Goal: Find specific page/section: Find specific page/section

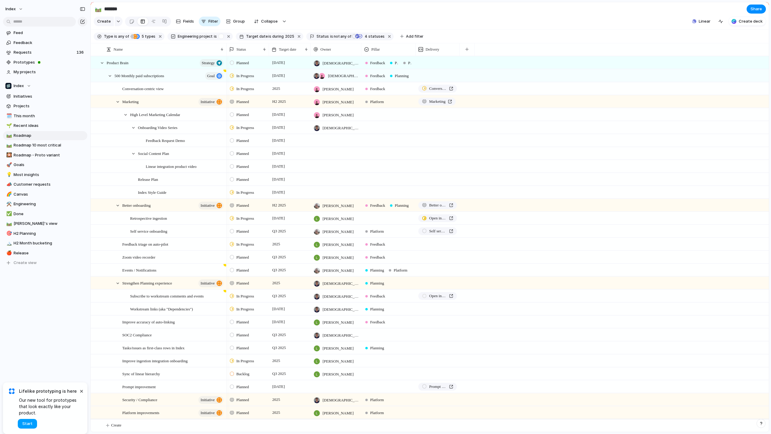
click at [27, 425] on span "Start" at bounding box center [27, 423] width 10 height 6
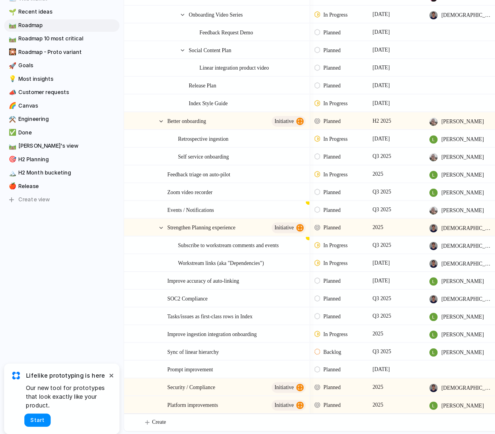
click at [86, 359] on div "Index Feed Feedback Requests 136 Prototypes My projects Index Initiatives Proje…" at bounding box center [45, 217] width 90 height 434
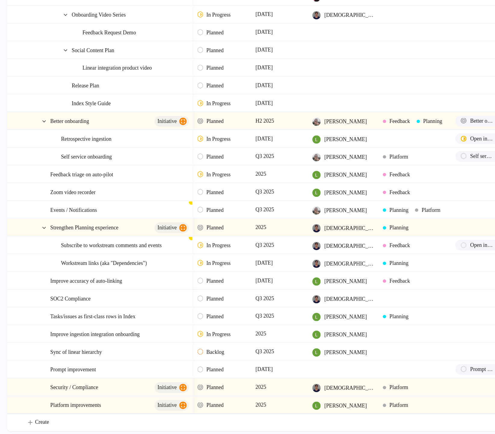
drag, startPoint x: 89, startPoint y: 359, endPoint x: 0, endPoint y: 346, distance: 90.4
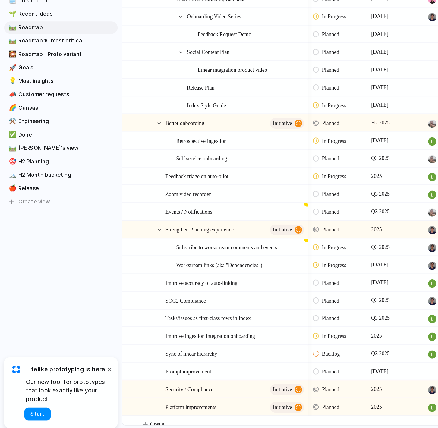
drag, startPoint x: 3, startPoint y: 312, endPoint x: 94, endPoint y: 314, distance: 91.0
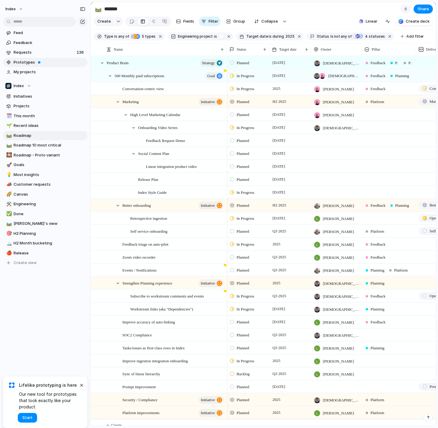
click at [34, 62] on span "Prototypes" at bounding box center [50, 62] width 72 height 6
click at [63, 65] on span "Prototypes" at bounding box center [50, 62] width 72 height 6
